Goal: Transaction & Acquisition: Purchase product/service

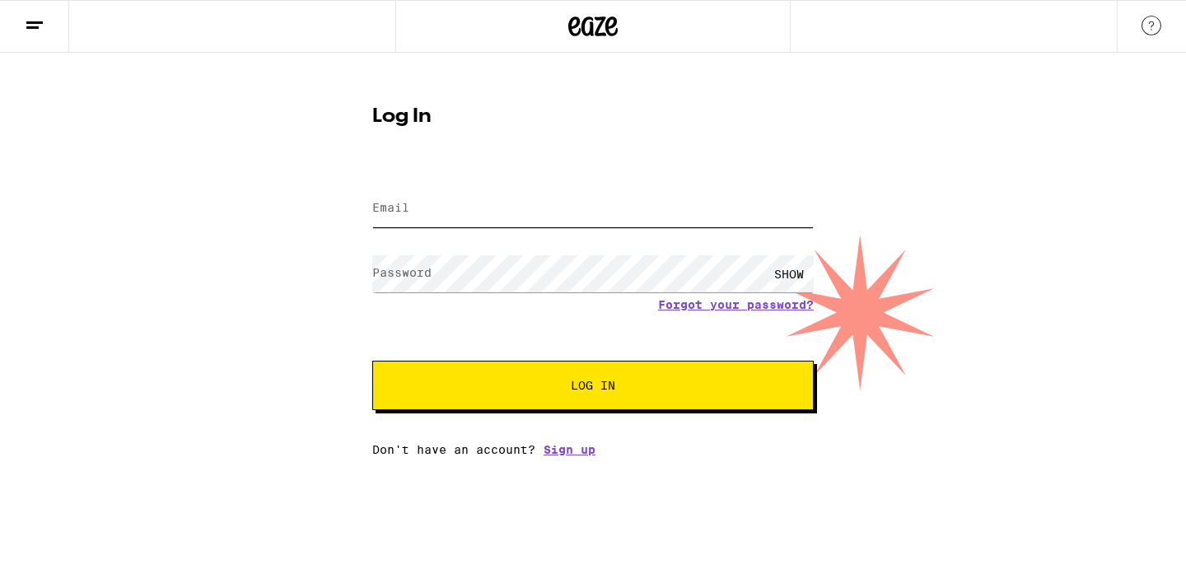
type input "[EMAIL_ADDRESS][DOMAIN_NAME]"
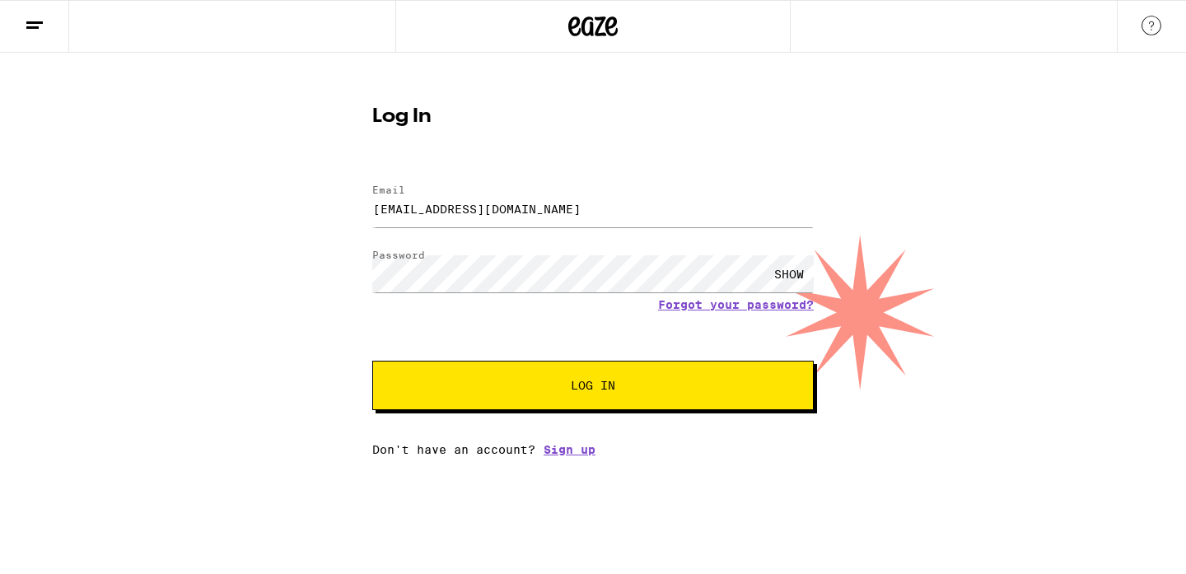
click at [586, 386] on span "Log In" at bounding box center [593, 386] width 44 height 12
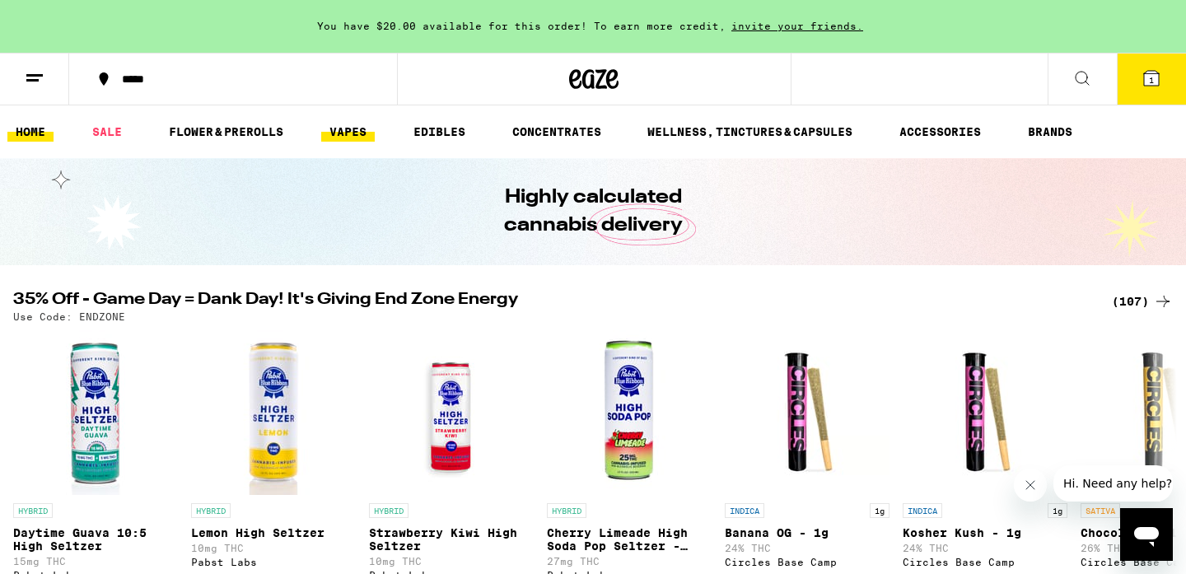
click at [352, 130] on link "VAPES" at bounding box center [348, 132] width 54 height 20
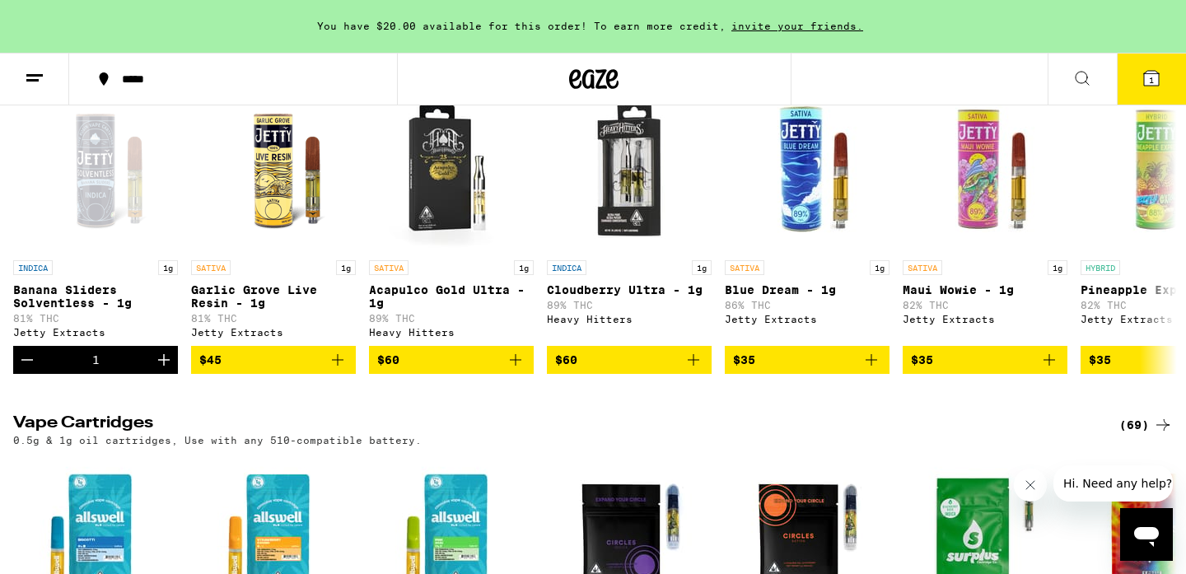
click at [1140, 435] on div "(69)" at bounding box center [1146, 425] width 54 height 20
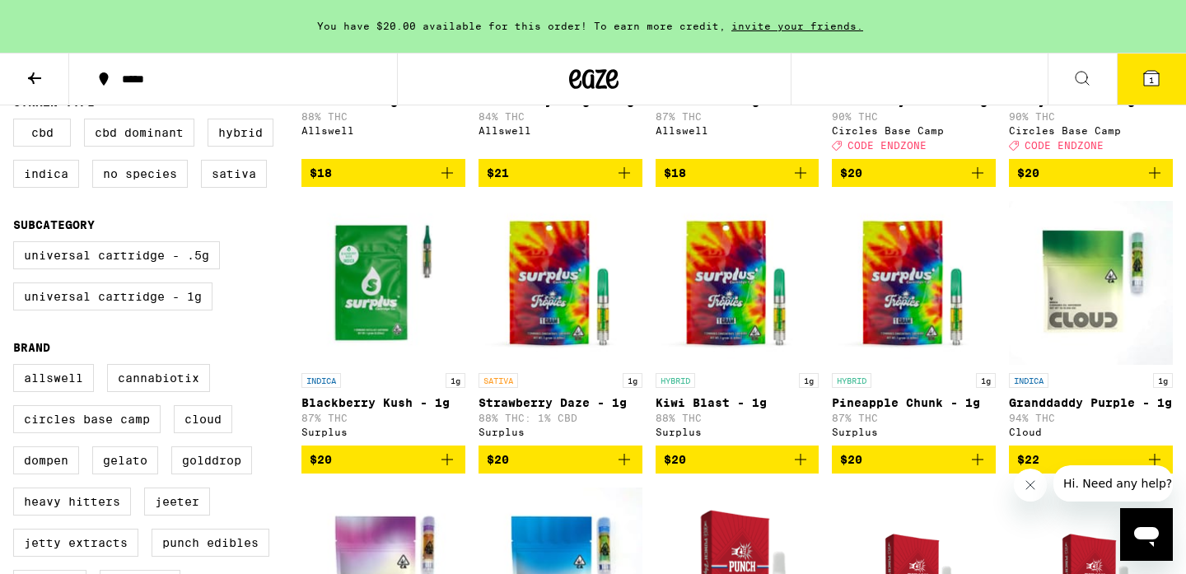
scroll to position [408, 0]
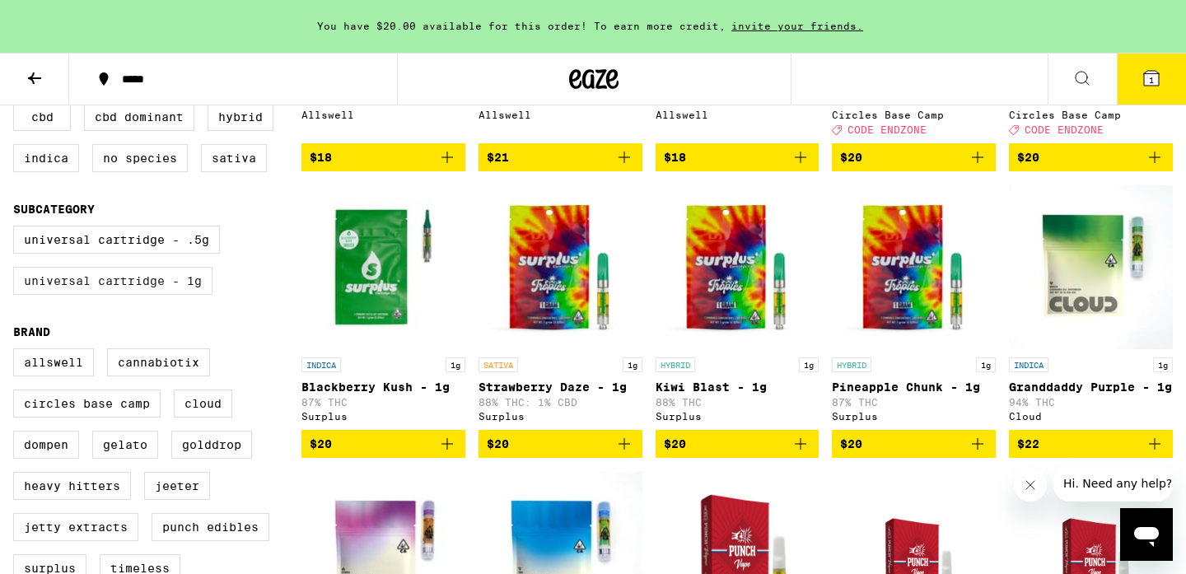
click at [156, 295] on label "Universal Cartridge - 1g" at bounding box center [112, 281] width 199 height 28
click at [17, 229] on input "Universal Cartridge - 1g" at bounding box center [16, 228] width 1 height 1
checkbox input "true"
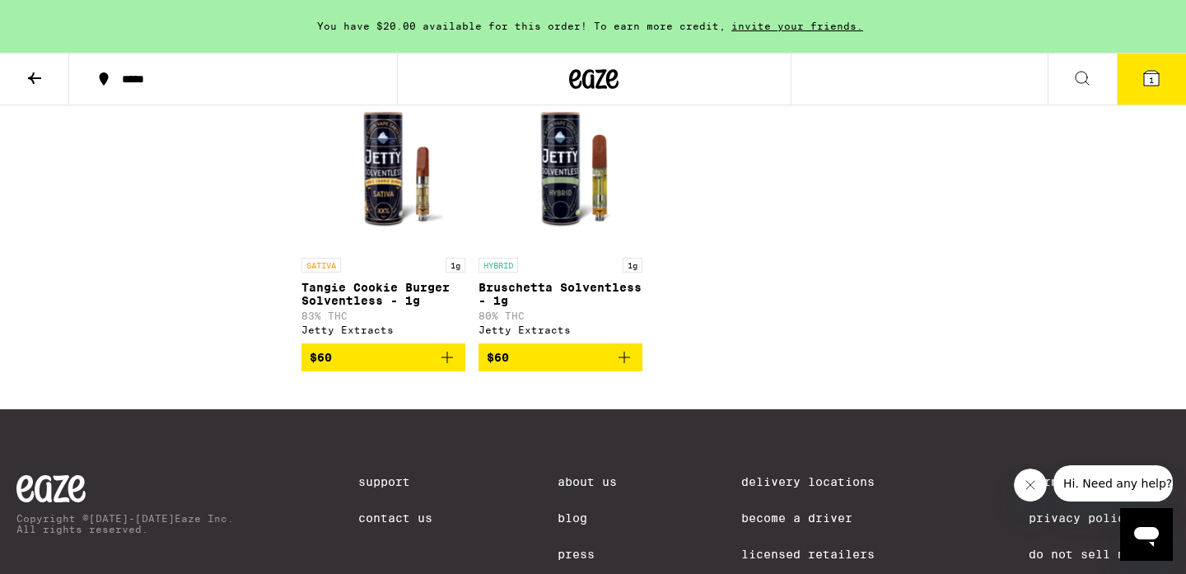
scroll to position [4102, 0]
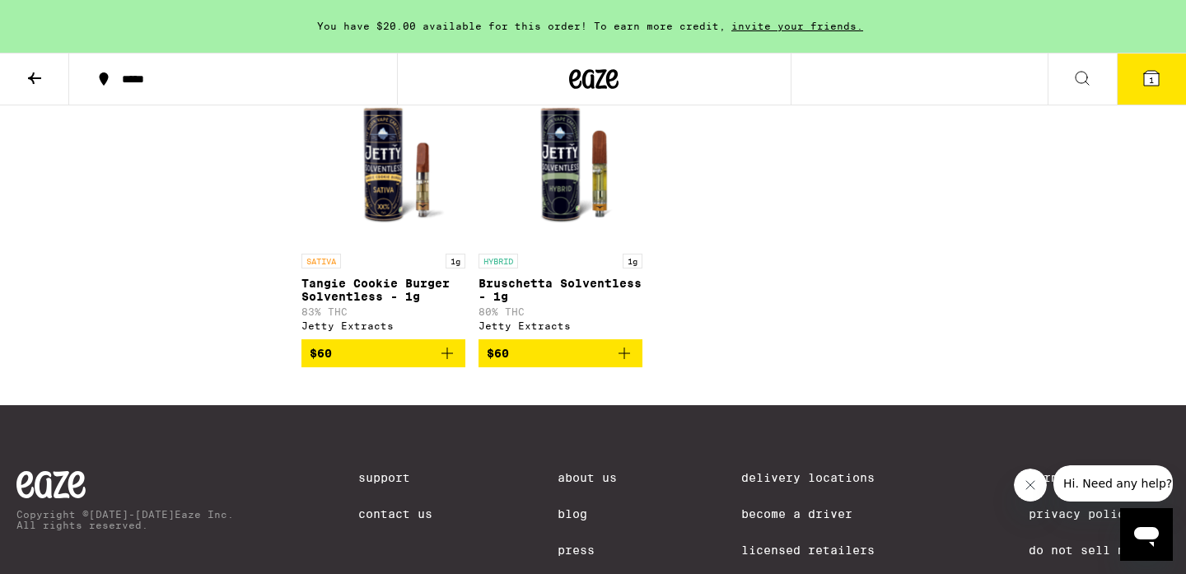
click at [444, 363] on icon "Add to bag" at bounding box center [447, 353] width 20 height 20
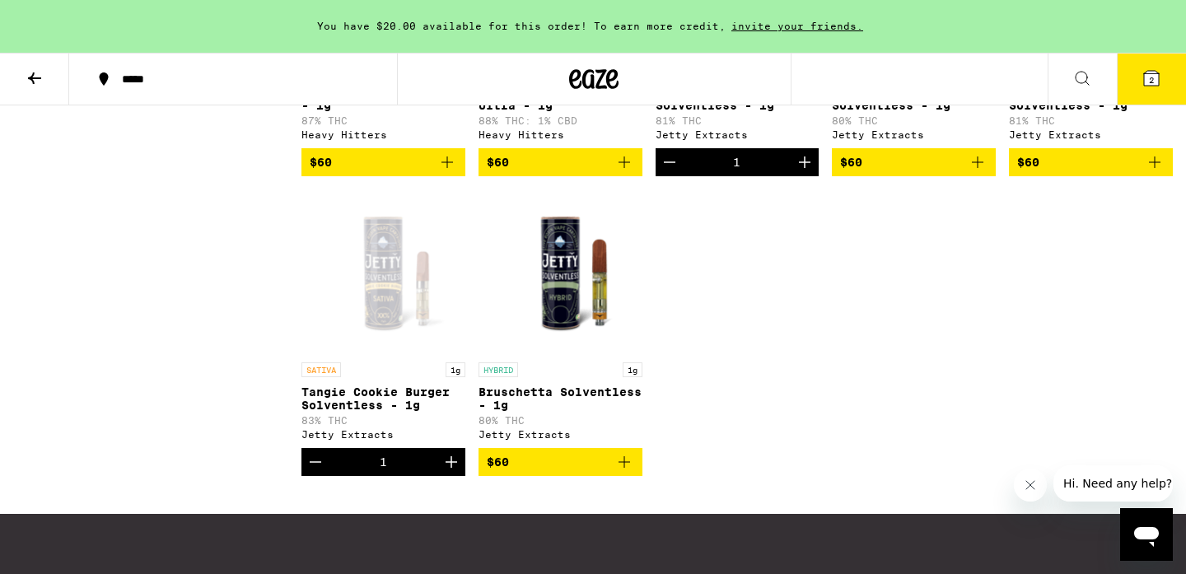
scroll to position [3888, 0]
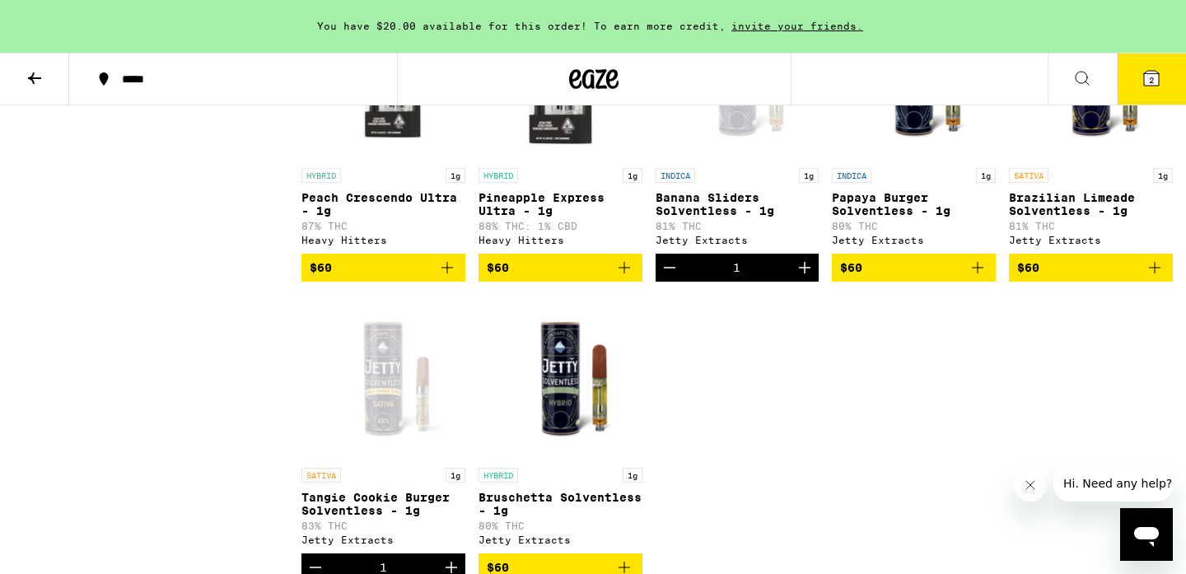
click at [1153, 75] on span "2" at bounding box center [1151, 80] width 5 height 10
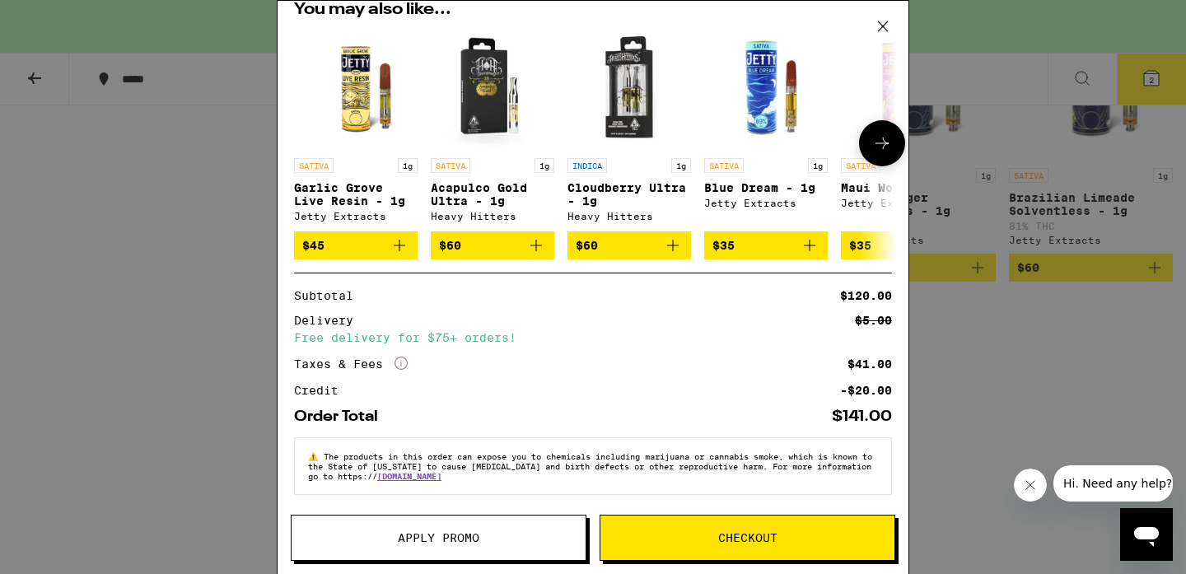
scroll to position [252, 0]
click at [402, 357] on icon "More Info" at bounding box center [400, 363] width 13 height 13
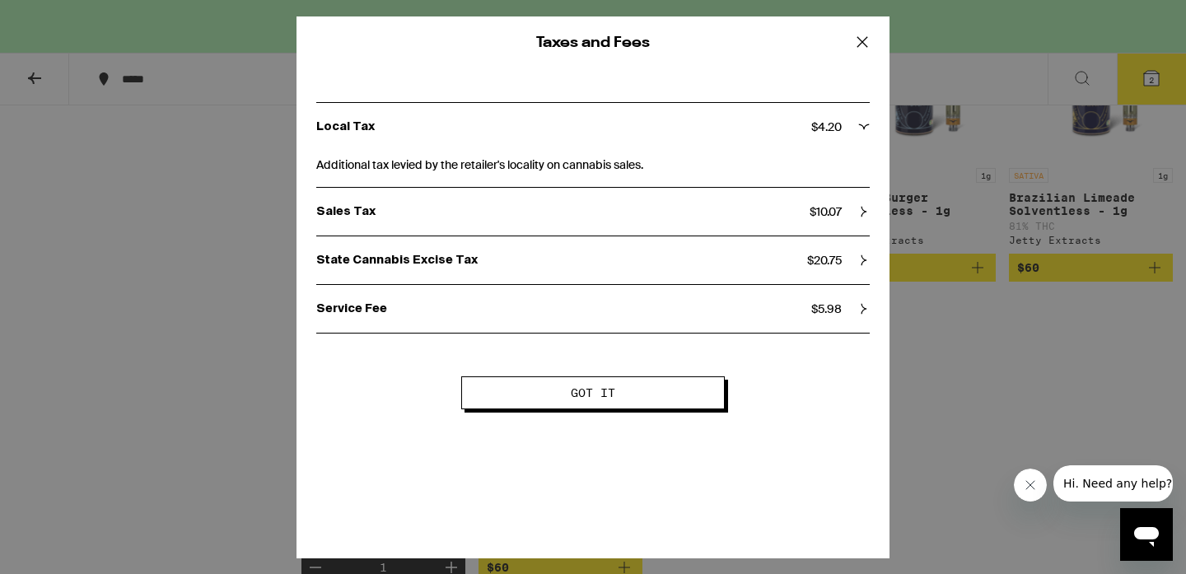
click at [858, 43] on icon at bounding box center [862, 42] width 25 height 25
